Goal: Task Accomplishment & Management: Complete application form

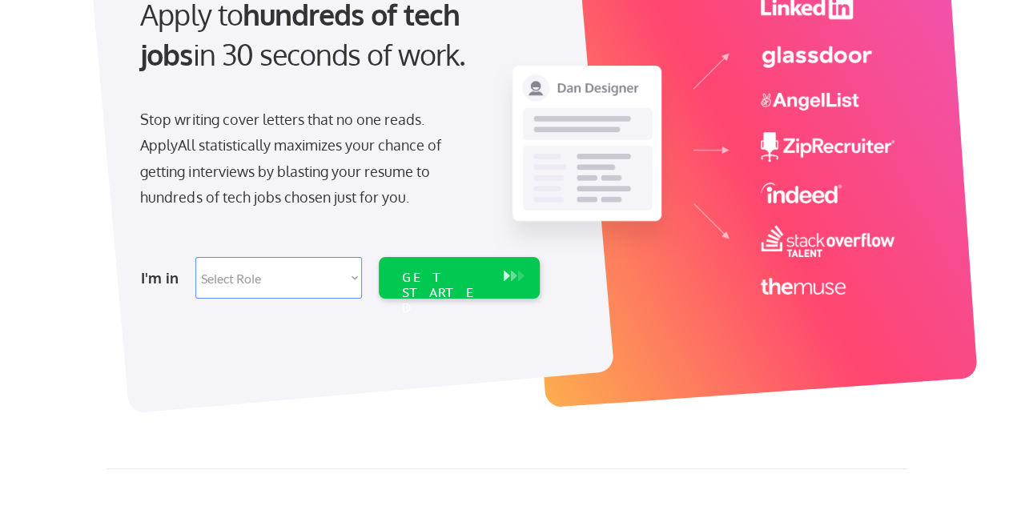
scroll to position [192, 0]
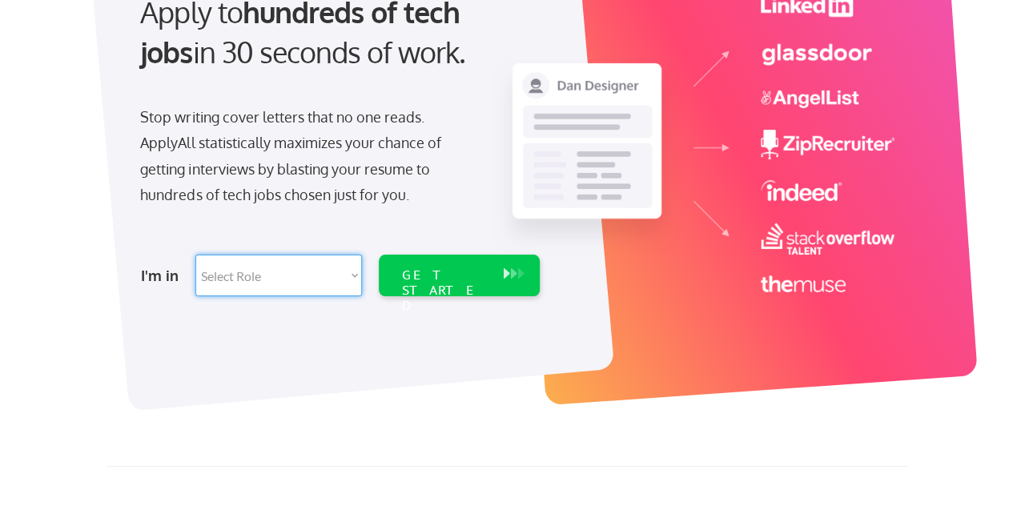
click at [349, 281] on select "Select Role Software Engineering Product Management Customer Success Sales UI/U…" at bounding box center [278, 276] width 167 height 42
select select ""data_science___analytics""
click at [195, 255] on select "Select Role Software Engineering Product Management Customer Success Sales UI/U…" at bounding box center [278, 276] width 167 height 42
select select ""data_science___analytics""
click at [436, 277] on div "GET STARTED" at bounding box center [444, 290] width 86 height 46
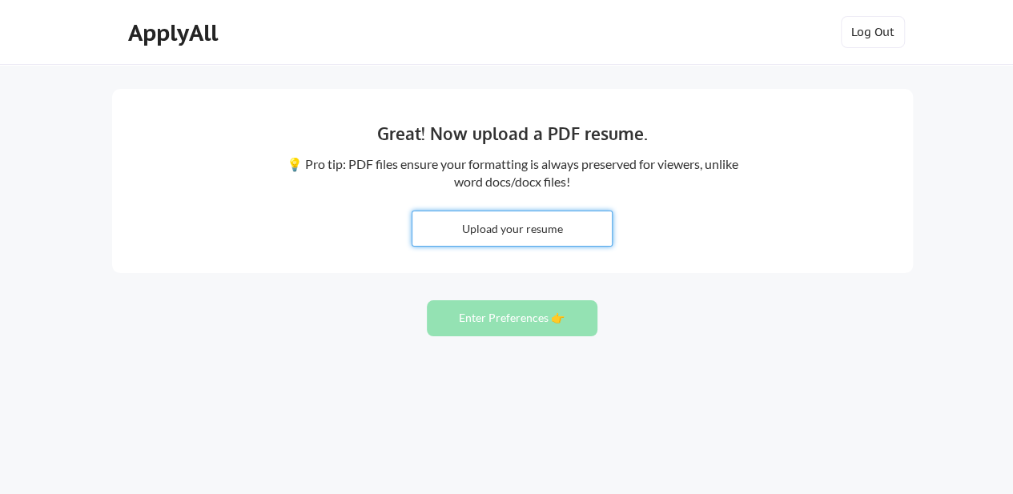
click at [536, 226] on input "file" at bounding box center [511, 228] width 199 height 34
type input "C:\fakepath\Melody.Odemis_Resume.pdf"
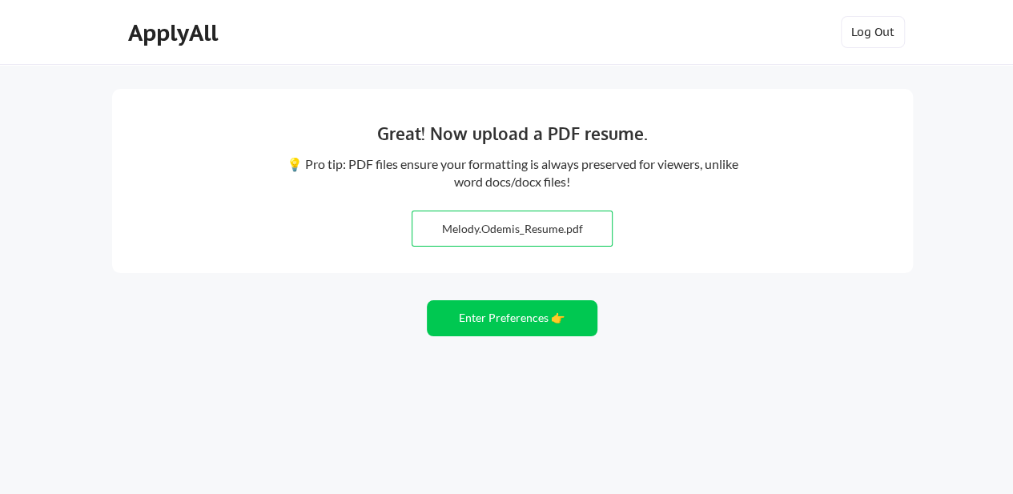
click at [504, 224] on input "file" at bounding box center [511, 228] width 199 height 34
click at [519, 330] on button "Enter Preferences 👉" at bounding box center [512, 318] width 171 height 36
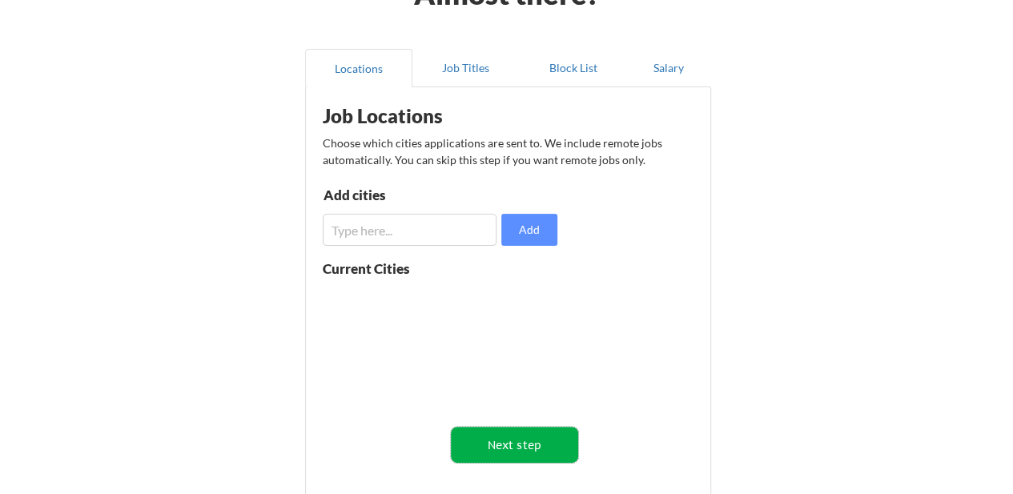
click at [511, 436] on button "Next step" at bounding box center [514, 445] width 127 height 36
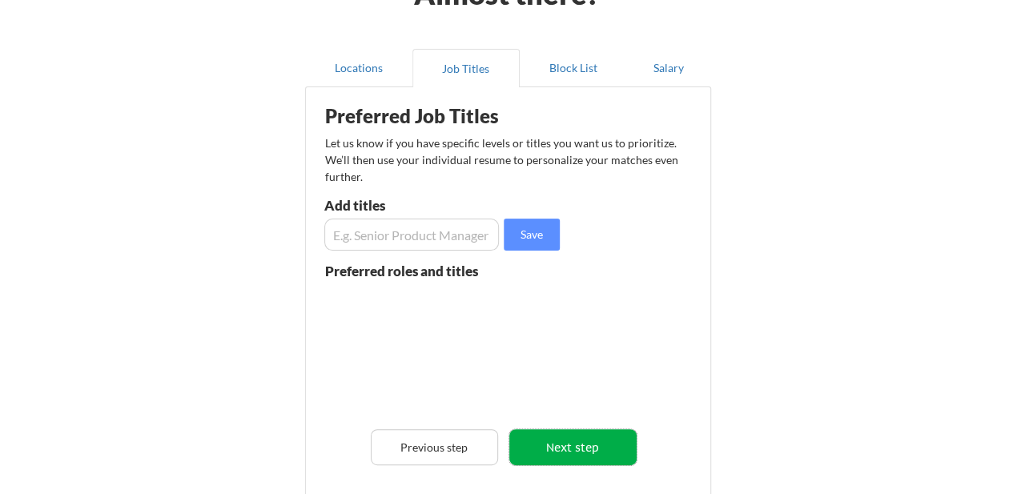
click at [565, 444] on button "Next step" at bounding box center [572, 447] width 127 height 36
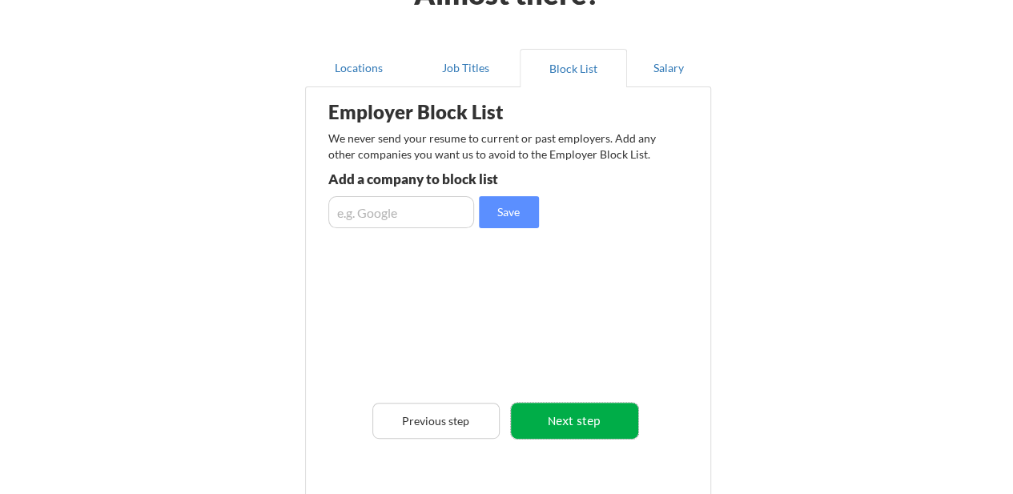
click at [588, 433] on button "Next step" at bounding box center [574, 421] width 127 height 36
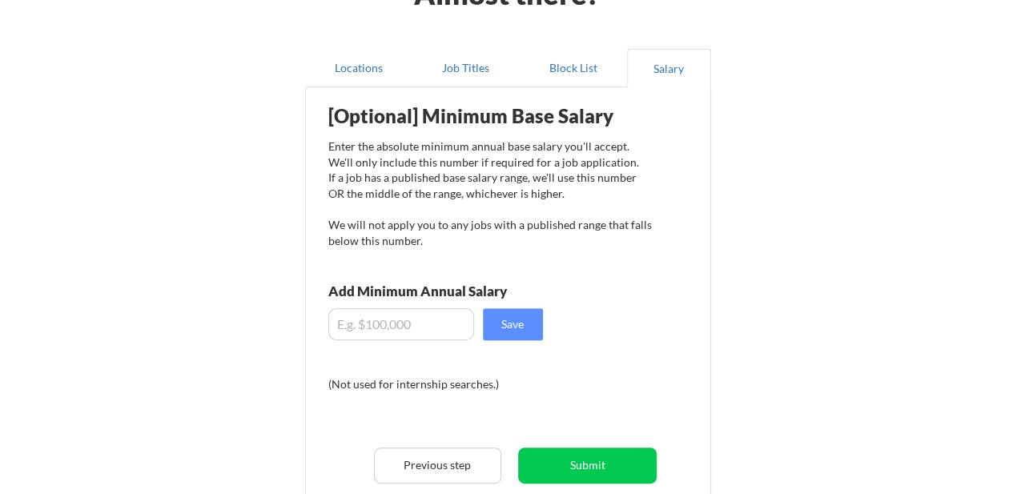
click at [353, 323] on input "input" at bounding box center [401, 324] width 146 height 32
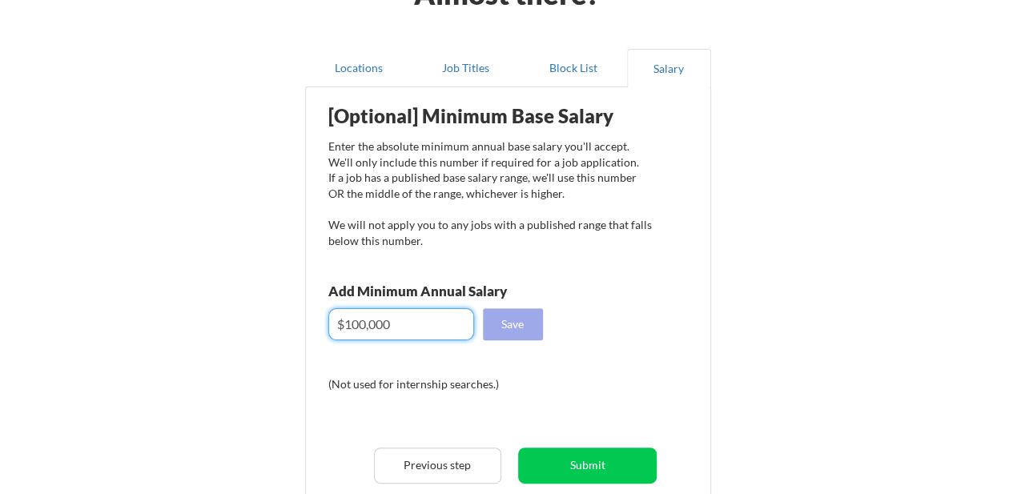
type input "$100,000"
click at [508, 319] on button "Save" at bounding box center [513, 324] width 60 height 32
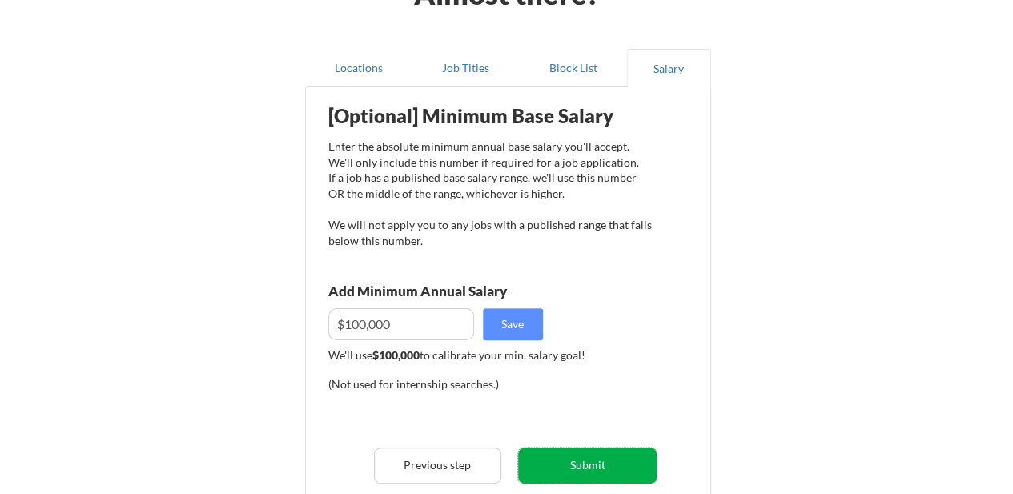
click at [556, 464] on button "Submit" at bounding box center [587, 466] width 139 height 36
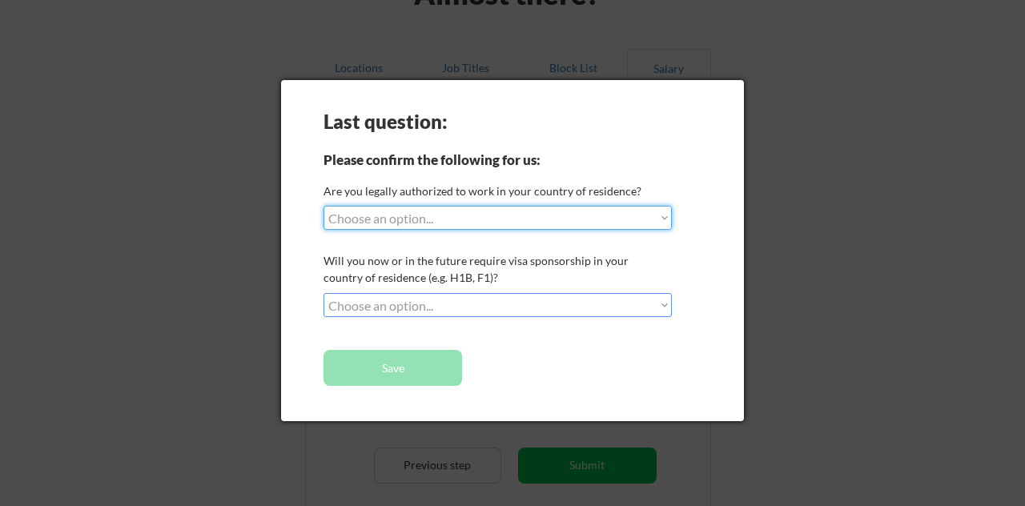
click at [399, 222] on select "Choose an option... Yes, I am a [DEMOGRAPHIC_DATA] Citizen Yes, I am a [DEMOGRA…" at bounding box center [497, 218] width 348 height 24
select select ""yes__i_am_a_[DEMOGRAPHIC_DATA]""
click at [323, 206] on select "Choose an option... Yes, I am a [DEMOGRAPHIC_DATA] Citizen Yes, I am a [DEMOGRA…" at bounding box center [497, 218] width 348 height 24
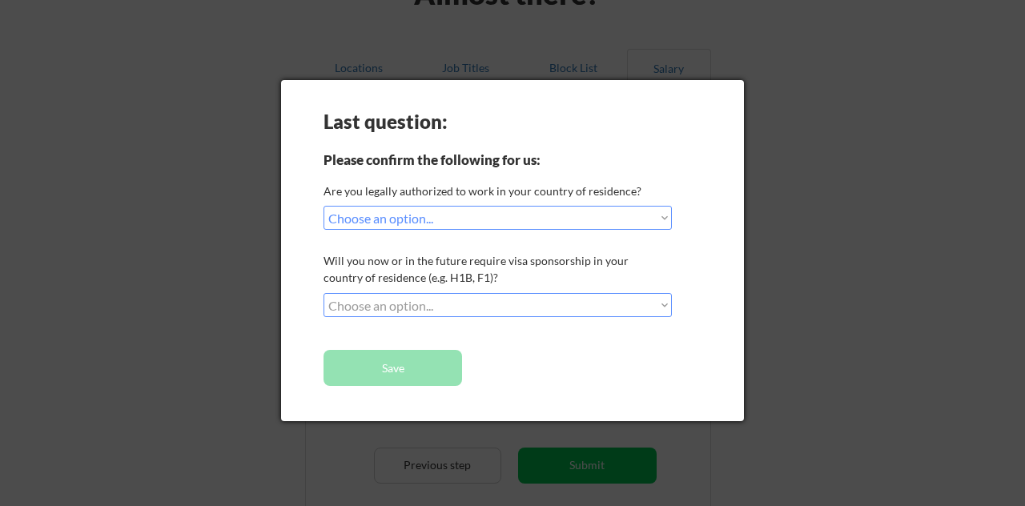
click at [426, 305] on select "Choose an option... No, I will not need sponsorship Yes, I will need sponsorship" at bounding box center [497, 305] width 348 height 24
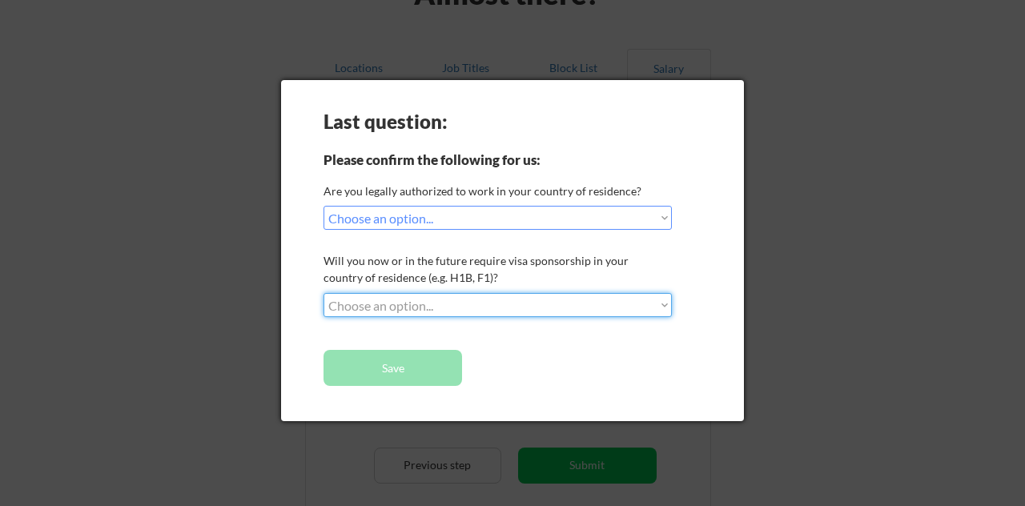
select select ""no__i_will_not_need_sponsorship""
click at [323, 293] on select "Choose an option... No, I will not need sponsorship Yes, I will need sponsorship" at bounding box center [497, 305] width 348 height 24
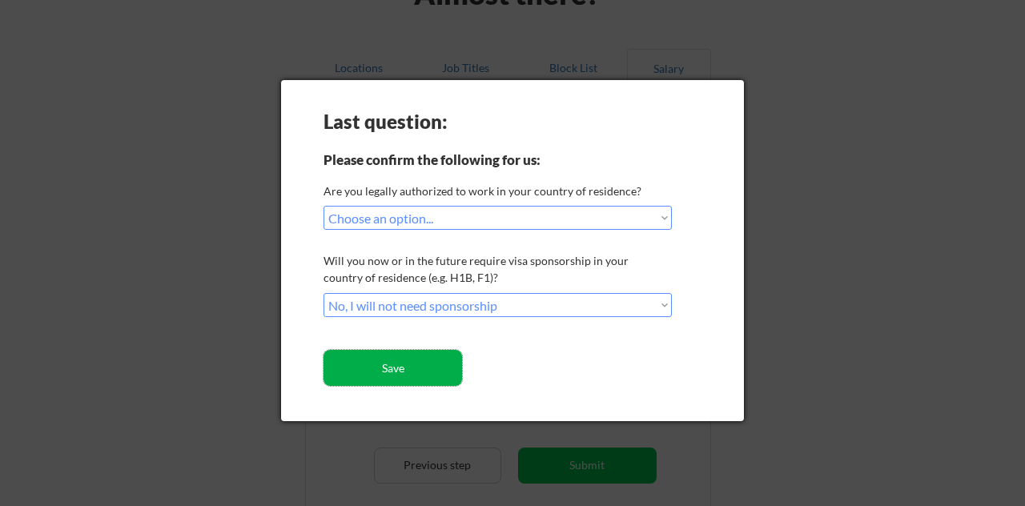
click at [419, 366] on button "Save" at bounding box center [392, 368] width 139 height 36
